Goal: Check status: Check status

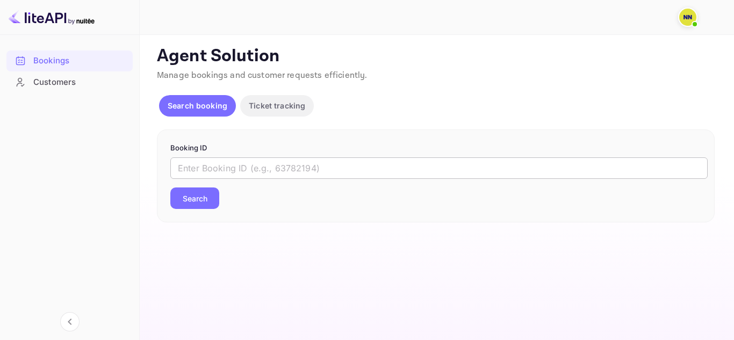
click at [206, 168] on input "text" at bounding box center [438, 167] width 537 height 21
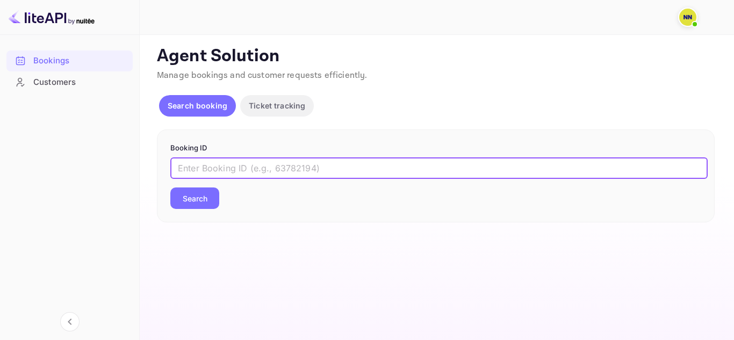
paste input "9156095"
type input "9156095"
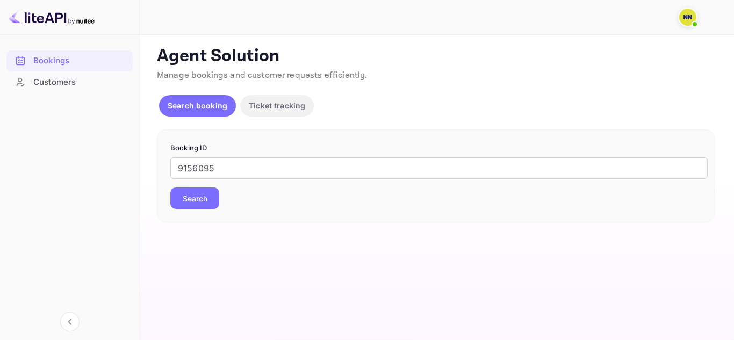
click at [212, 197] on button "Search" at bounding box center [194, 197] width 49 height 21
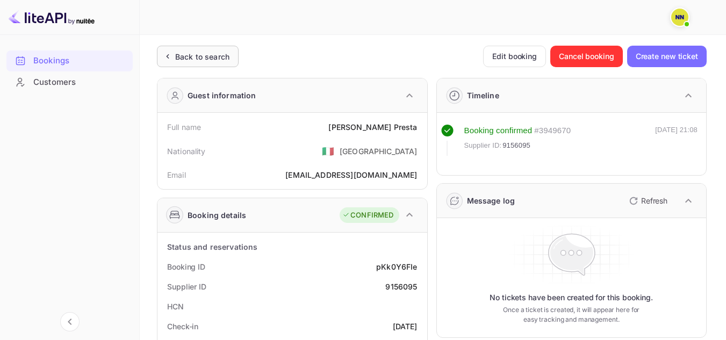
click at [196, 49] on div "Back to search" at bounding box center [198, 56] width 82 height 21
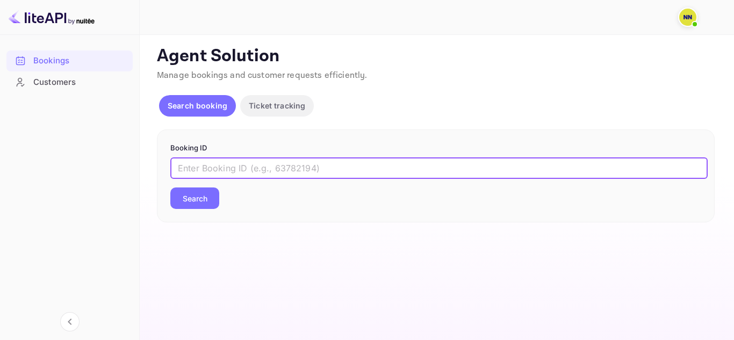
click at [229, 166] on input "text" at bounding box center [438, 167] width 537 height 21
paste input "8084203"
type input "8084203"
click at [194, 193] on button "Search" at bounding box center [194, 197] width 49 height 21
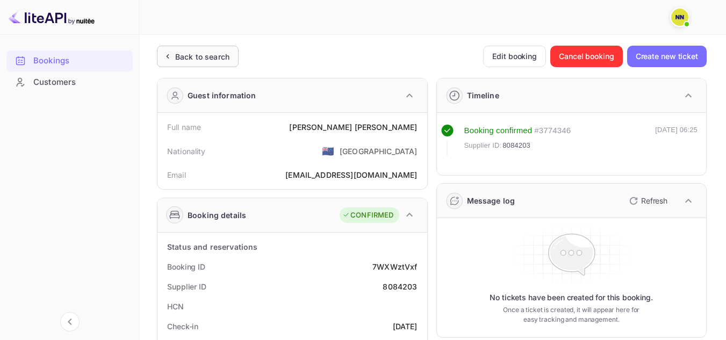
click at [195, 50] on div "Back to search" at bounding box center [198, 56] width 82 height 21
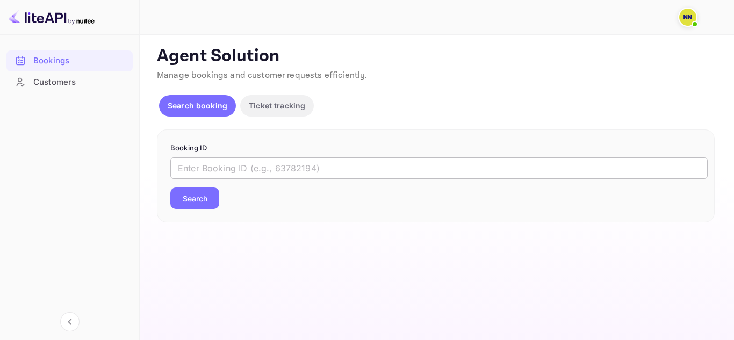
click at [226, 171] on input "text" at bounding box center [438, 167] width 537 height 21
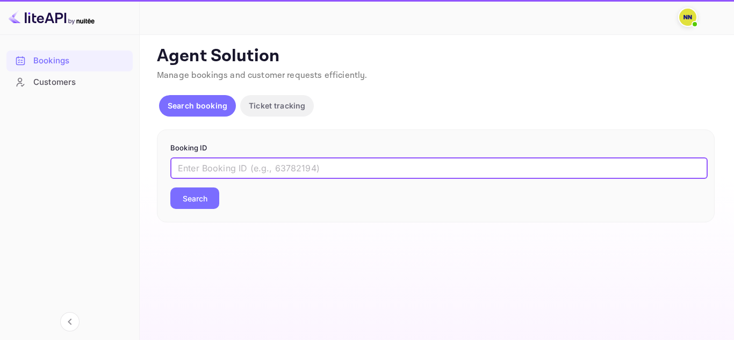
paste input "8787937"
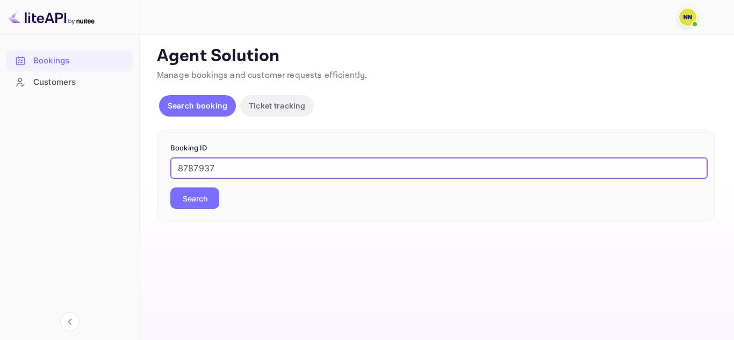
type input "8787937"
click at [201, 198] on button "Search" at bounding box center [194, 197] width 49 height 21
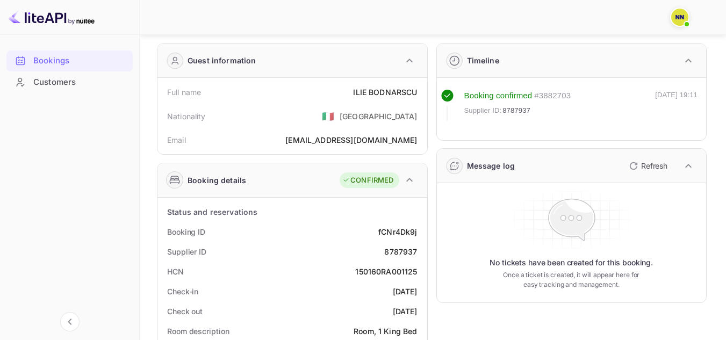
scroll to position [54, 0]
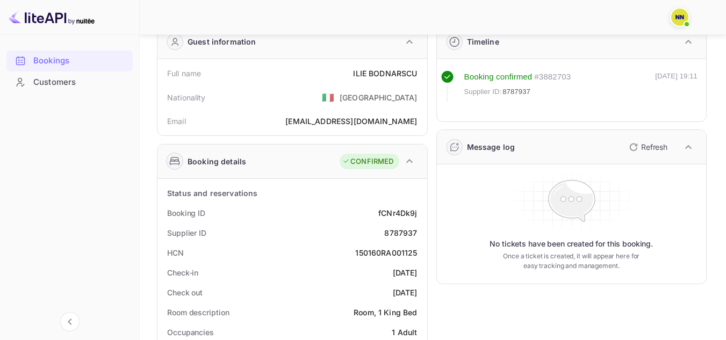
click at [397, 252] on div "150160RA001125" at bounding box center [386, 252] width 62 height 11
copy div "150160RA001125"
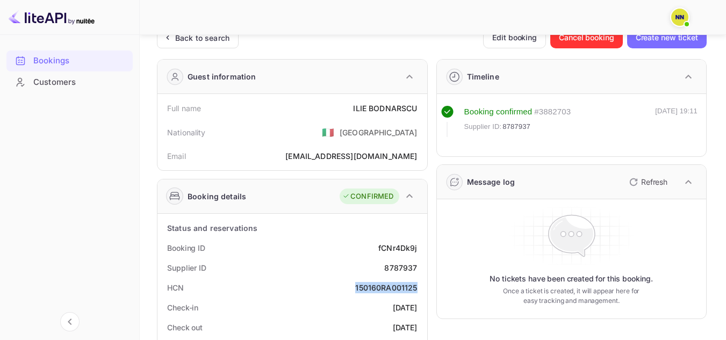
scroll to position [0, 0]
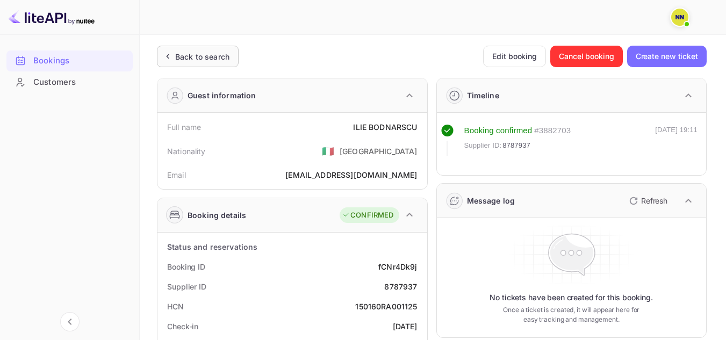
click at [190, 52] on div "Back to search" at bounding box center [202, 56] width 54 height 11
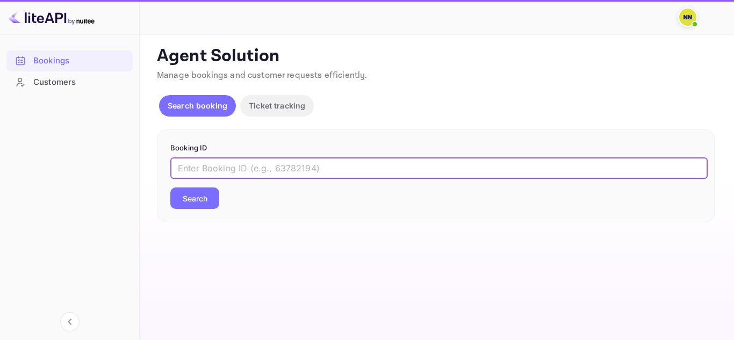
click at [223, 166] on input "text" at bounding box center [438, 167] width 537 height 21
paste input "8835899"
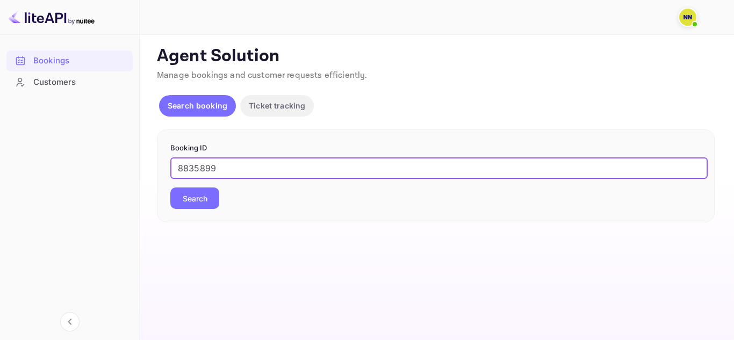
type input "8835899"
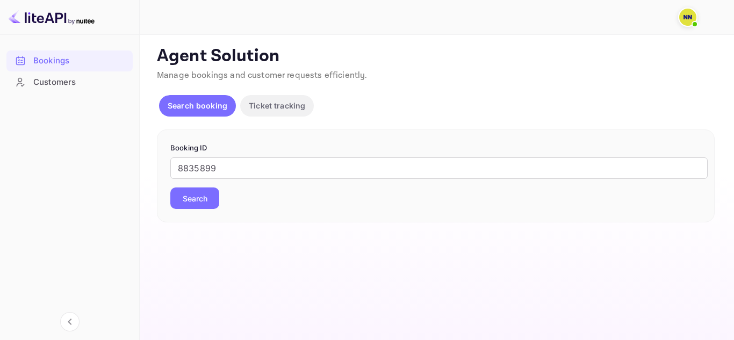
click at [204, 198] on button "Search" at bounding box center [194, 197] width 49 height 21
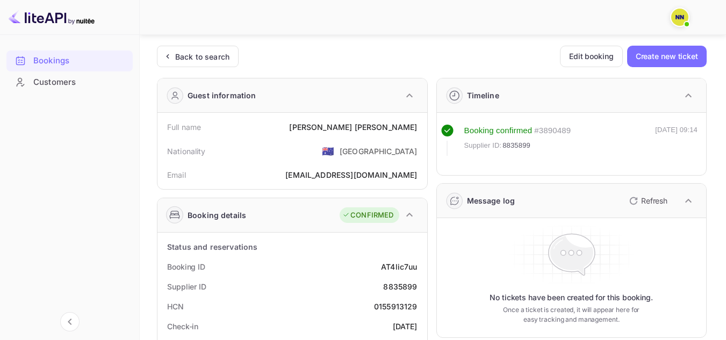
scroll to position [54, 0]
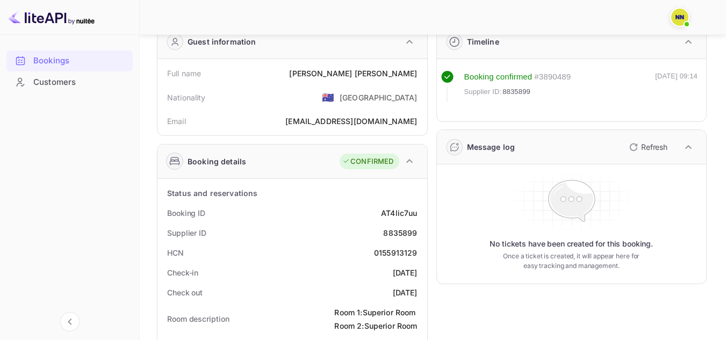
click at [389, 255] on div "0155913129" at bounding box center [396, 252] width 44 height 11
copy div "0155913129"
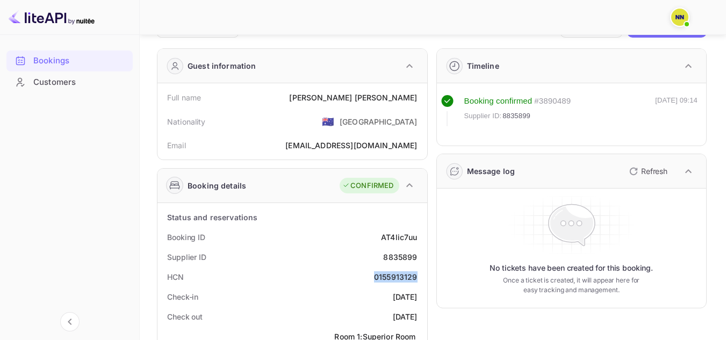
scroll to position [2, 0]
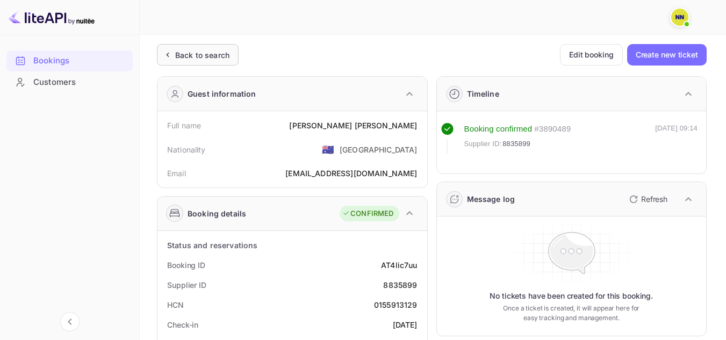
click at [201, 53] on div "Back to search" at bounding box center [202, 54] width 54 height 11
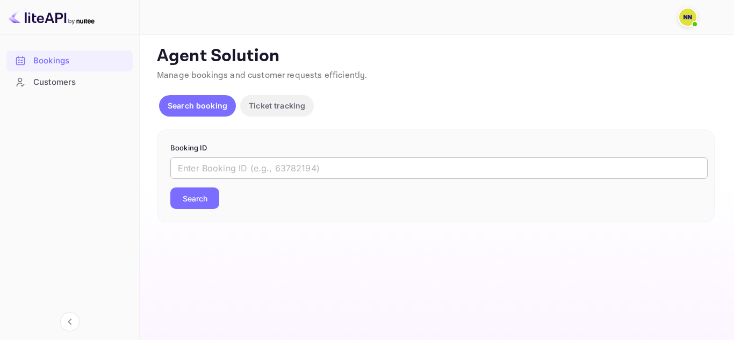
click at [231, 168] on input "text" at bounding box center [438, 167] width 537 height 21
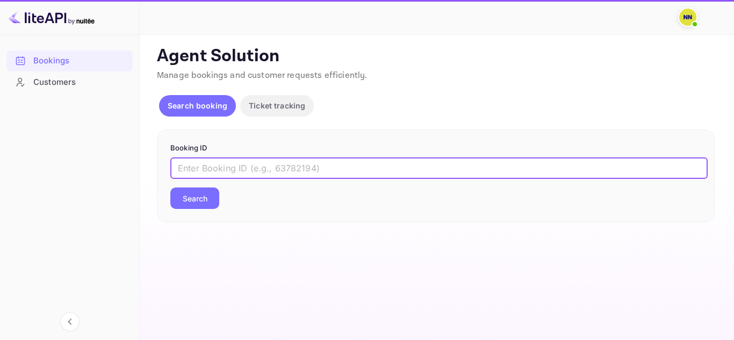
paste input "8764160"
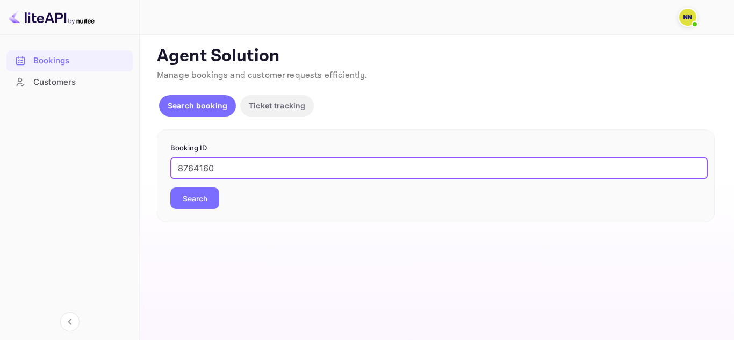
type input "8764160"
click at [209, 201] on button "Search" at bounding box center [194, 197] width 49 height 21
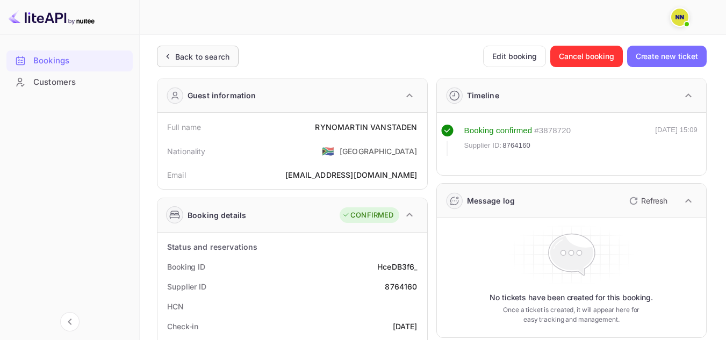
click at [212, 53] on div "Back to search" at bounding box center [202, 56] width 54 height 11
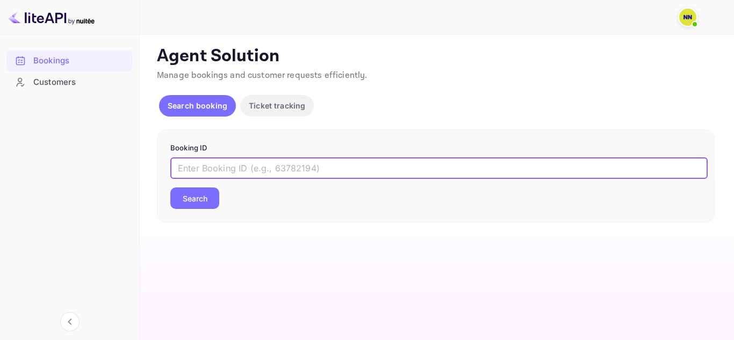
drag, startPoint x: 237, startPoint y: 165, endPoint x: 241, endPoint y: 179, distance: 14.5
click at [237, 165] on input "text" at bounding box center [438, 167] width 537 height 21
paste input "7760451"
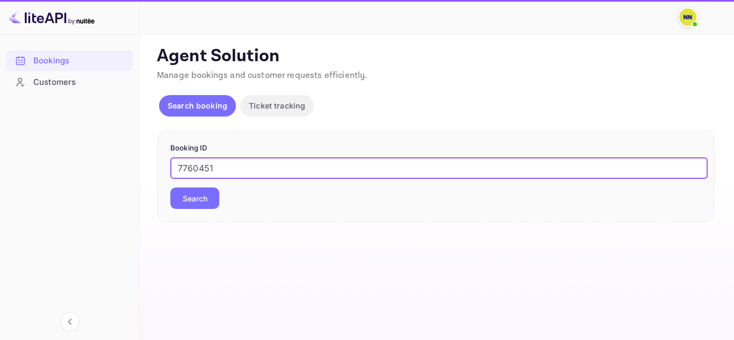
type input "7760451"
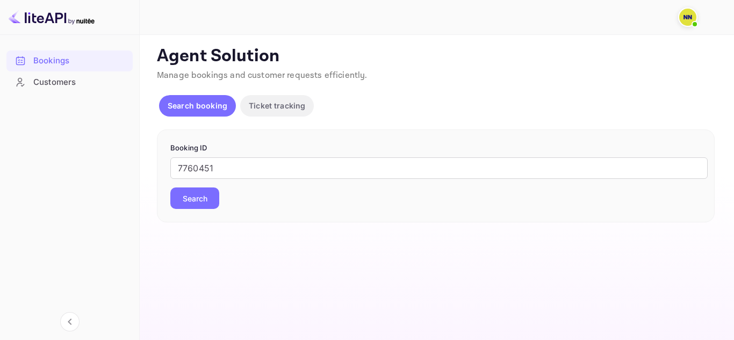
click at [198, 199] on button "Search" at bounding box center [194, 197] width 49 height 21
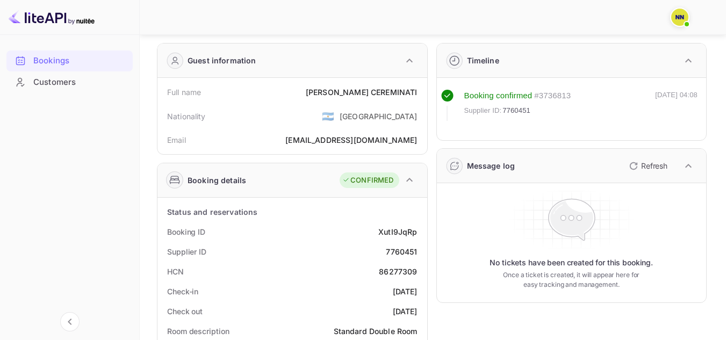
scroll to position [54, 0]
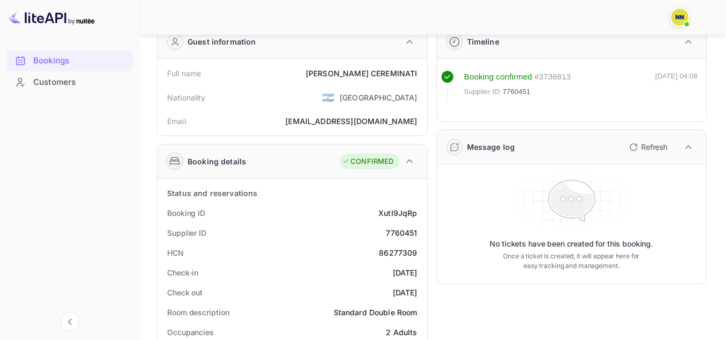
click at [410, 252] on div "86277309" at bounding box center [398, 252] width 38 height 11
copy div "86277309"
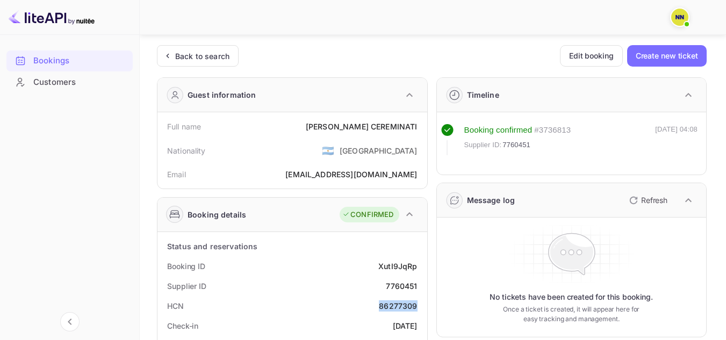
scroll to position [0, 0]
click at [195, 52] on div "Back to search" at bounding box center [202, 56] width 54 height 11
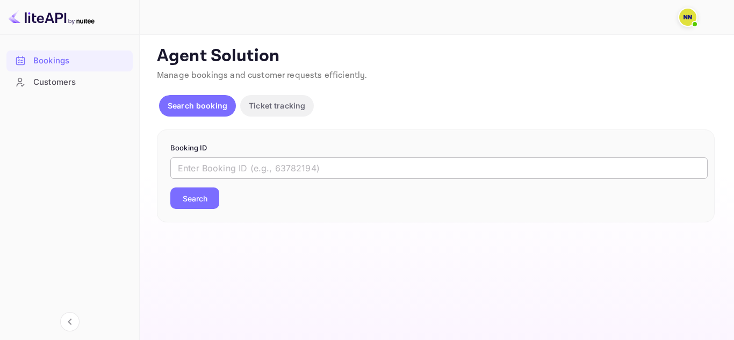
click at [219, 162] on input "text" at bounding box center [438, 167] width 537 height 21
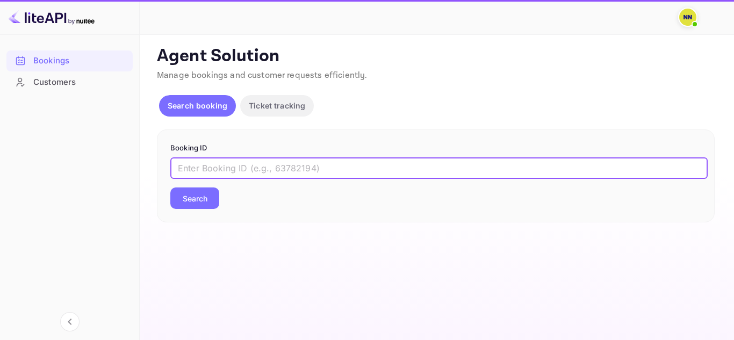
paste input "8968351"
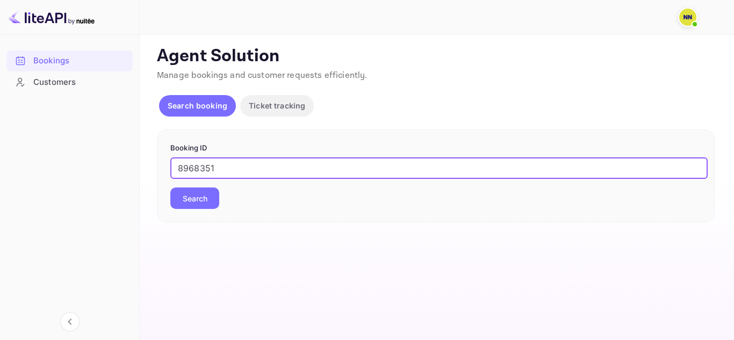
type input "8968351"
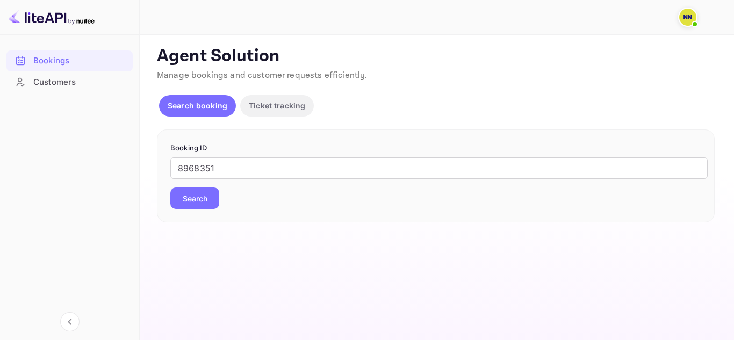
click at [209, 200] on button "Search" at bounding box center [194, 197] width 49 height 21
